Goal: Communication & Community: Answer question/provide support

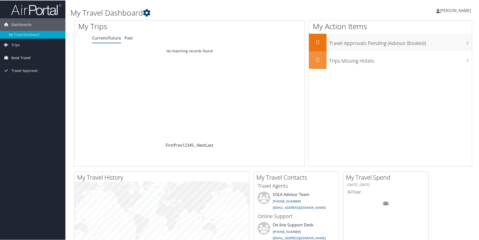
click at [19, 58] on span "Book Travel" at bounding box center [20, 57] width 19 height 13
click at [17, 85] on span "Travel Approval" at bounding box center [24, 85] width 26 height 13
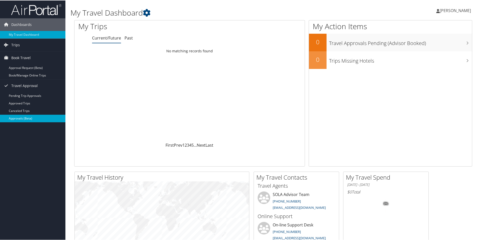
click at [16, 117] on link "Approvals (Beta)" at bounding box center [32, 118] width 65 height 8
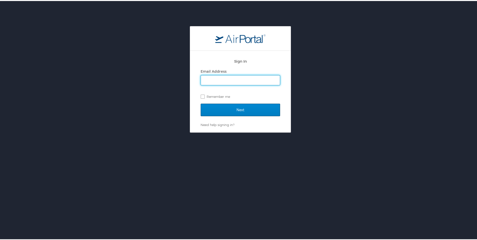
type input "etoca@suno.edu"
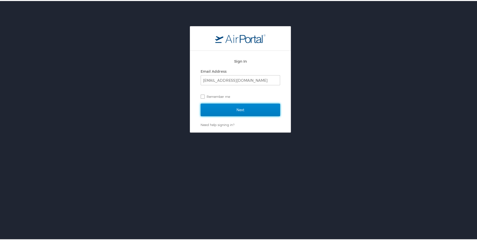
click at [217, 109] on input "Next" at bounding box center [240, 109] width 79 height 13
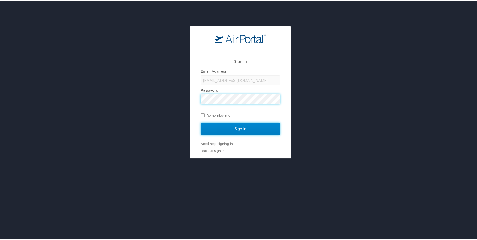
click at [217, 124] on input "Sign In" at bounding box center [240, 127] width 79 height 13
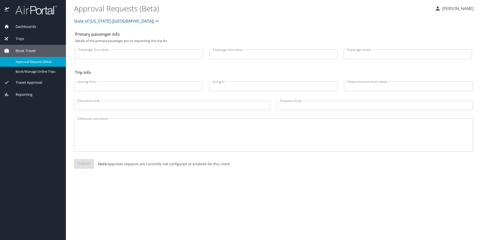
click at [29, 85] on div "Travel Approval" at bounding box center [33, 82] width 66 height 12
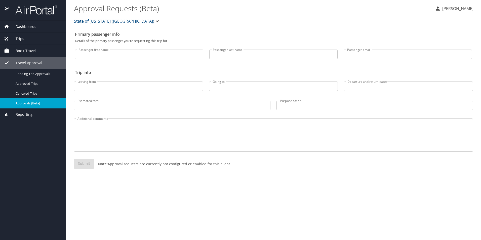
click at [28, 104] on span "Approvals (Beta)" at bounding box center [38, 103] width 44 height 5
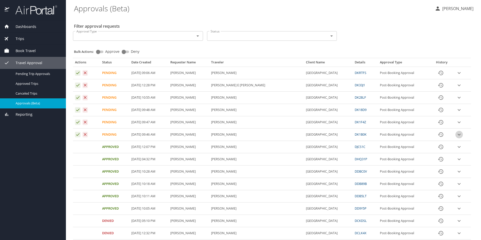
click at [456, 135] on icon "expand row" at bounding box center [459, 135] width 6 height 6
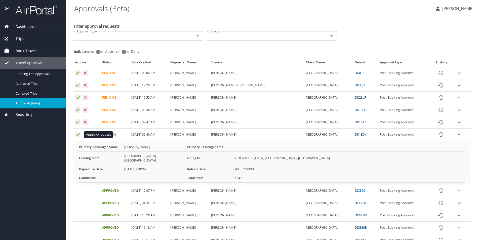
click at [78, 135] on icon "Approval table" at bounding box center [77, 134] width 3 height 3
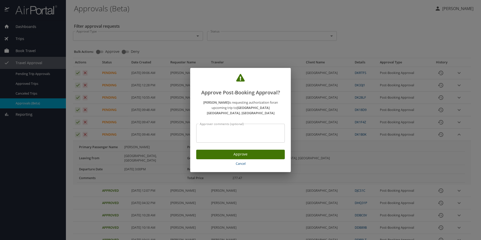
click at [250, 152] on span "Approve" at bounding box center [240, 154] width 80 height 6
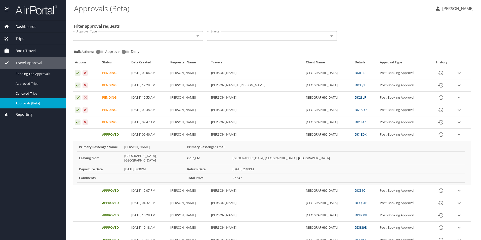
click at [457, 122] on icon "expand row" at bounding box center [458, 122] width 3 height 2
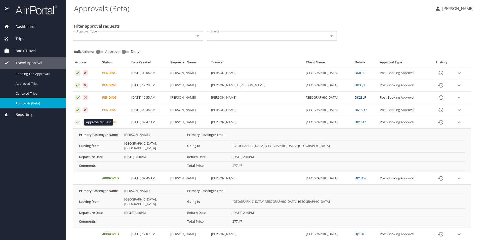
click at [79, 122] on icon "Approval table" at bounding box center [77, 122] width 3 height 3
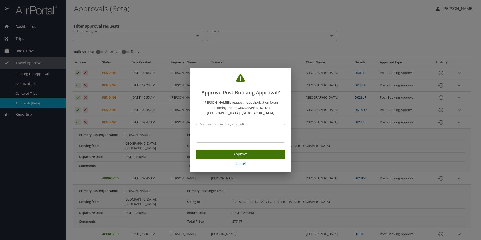
click at [247, 153] on span "Approve" at bounding box center [240, 154] width 80 height 6
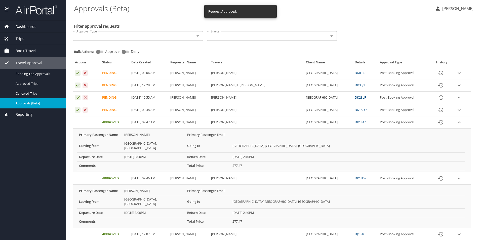
click at [457, 109] on icon "expand row" at bounding box center [459, 110] width 6 height 6
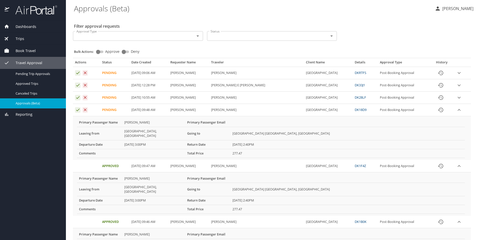
click at [74, 110] on td "Approval table" at bounding box center [86, 110] width 27 height 12
click at [79, 109] on icon "Approval table" at bounding box center [77, 110] width 3 height 3
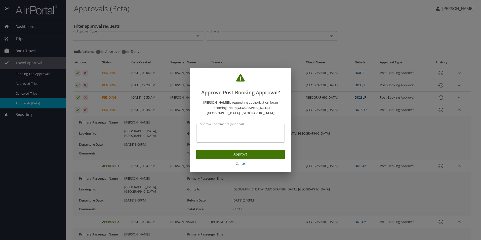
click at [237, 153] on span "Approve" at bounding box center [240, 154] width 80 height 6
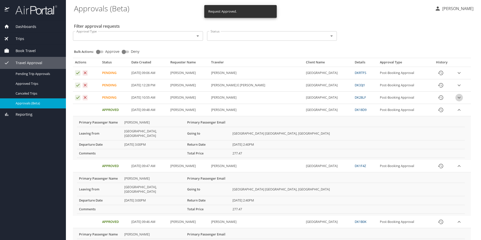
click at [457, 98] on icon "expand row" at bounding box center [458, 98] width 3 height 2
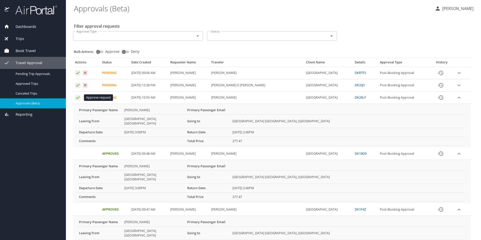
click at [78, 98] on icon "Approval table" at bounding box center [77, 97] width 3 height 3
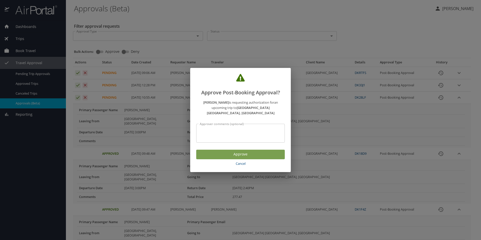
click at [241, 152] on span "Approve" at bounding box center [240, 154] width 80 height 6
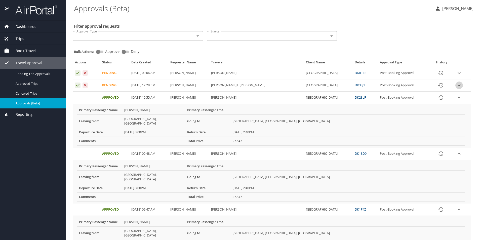
click at [456, 84] on icon "expand row" at bounding box center [459, 85] width 6 height 6
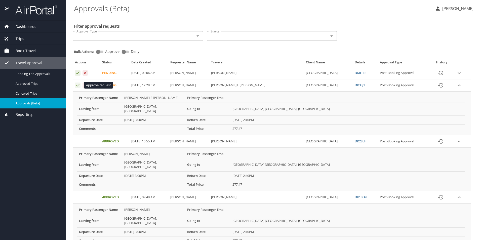
click at [76, 85] on icon "Approval table" at bounding box center [77, 85] width 5 height 5
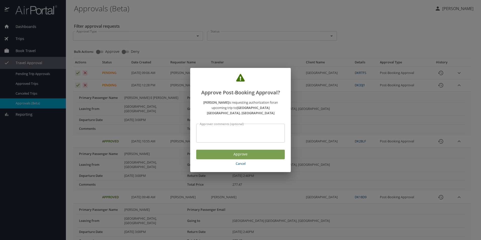
click at [224, 152] on span "Approve" at bounding box center [240, 154] width 80 height 6
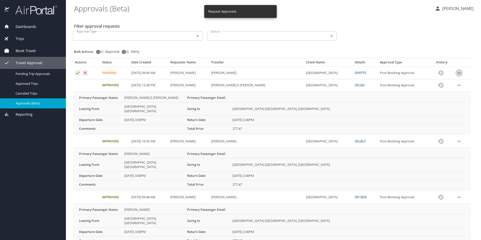
click at [457, 74] on icon "expand row" at bounding box center [459, 73] width 6 height 6
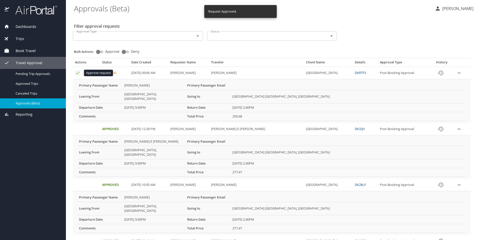
click at [78, 74] on icon "Approval table" at bounding box center [77, 73] width 3 height 3
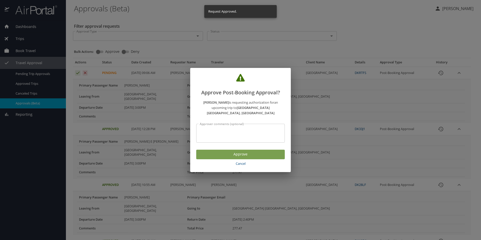
click at [230, 151] on span "Approve" at bounding box center [240, 154] width 80 height 6
